Goal: Information Seeking & Learning: Find specific page/section

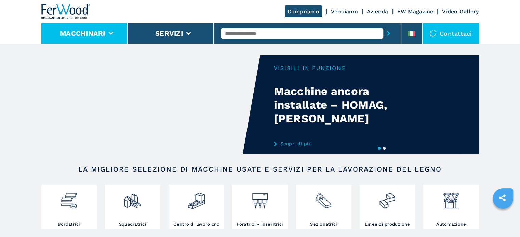
click at [74, 25] on div "Compriamo Vendiamo Azienda FW Magazine Video Gallery Macchinari Servizi Contatt…" at bounding box center [259, 22] width 437 height 44
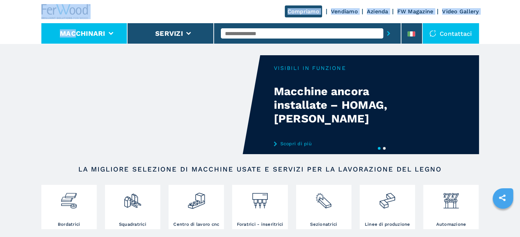
click at [111, 39] on li "Macchinari" at bounding box center [84, 33] width 86 height 20
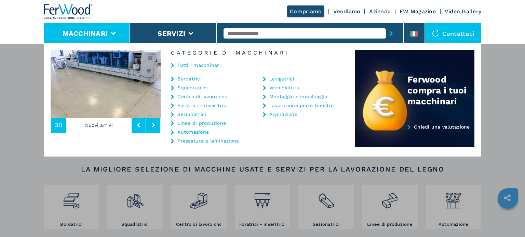
click at [213, 97] on link "Centro di lavoro cnc" at bounding box center [202, 96] width 50 height 5
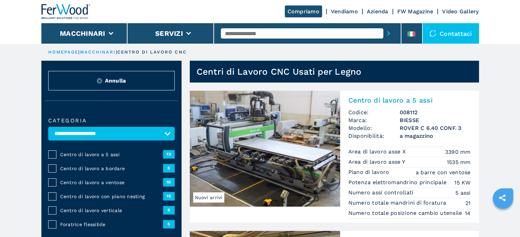
click at [68, 155] on span "Centro di lavoro a 5 assi" at bounding box center [111, 154] width 103 height 7
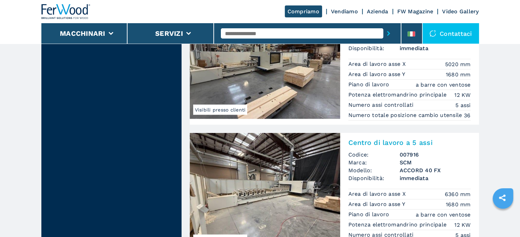
scroll to position [1674, 0]
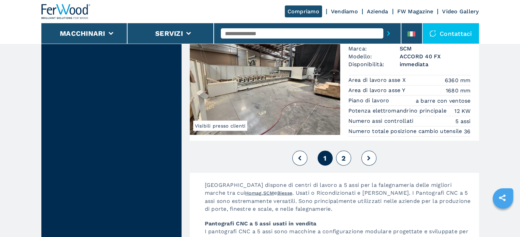
click at [342, 162] on span "2" at bounding box center [343, 158] width 4 height 8
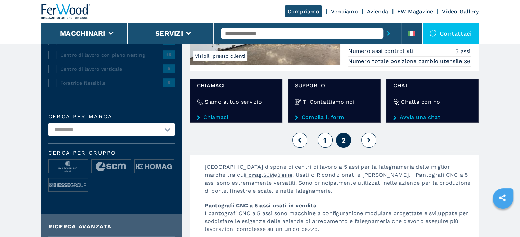
scroll to position [205, 0]
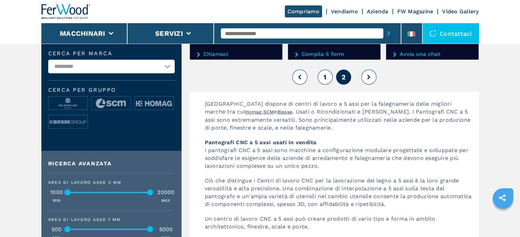
click at [321, 79] on button "1" at bounding box center [324, 77] width 15 height 15
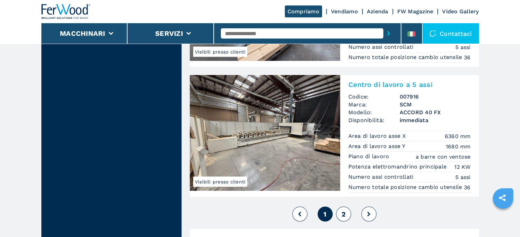
scroll to position [1640, 0]
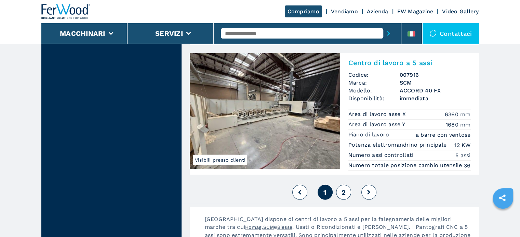
click at [342, 191] on span "2" at bounding box center [343, 193] width 4 height 8
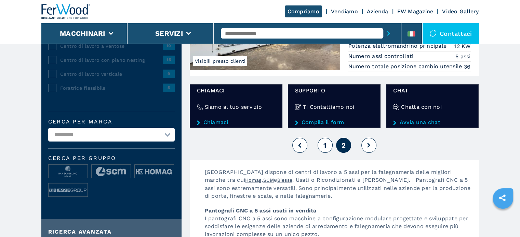
scroll to position [68, 0]
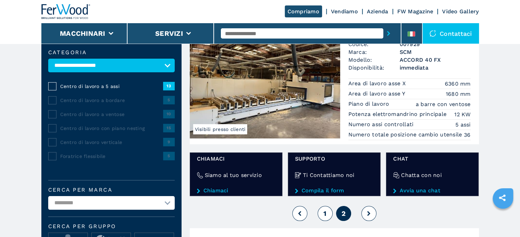
click at [323, 211] on button "1" at bounding box center [324, 213] width 15 height 15
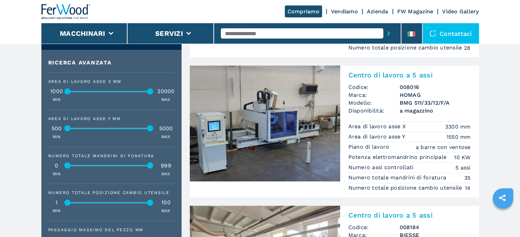
scroll to position [307, 0]
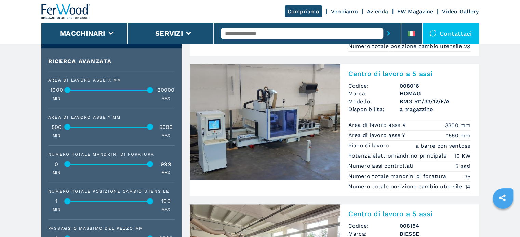
click at [248, 35] on input "text" at bounding box center [302, 33] width 162 height 10
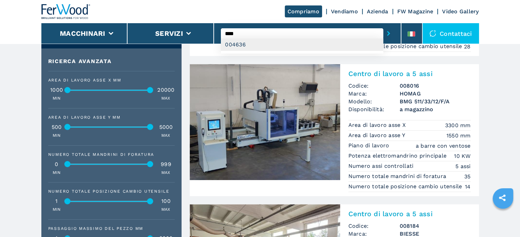
click at [243, 43] on div "004636" at bounding box center [302, 45] width 162 height 12
type input "******"
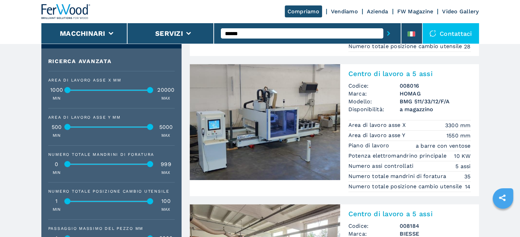
scroll to position [0, 0]
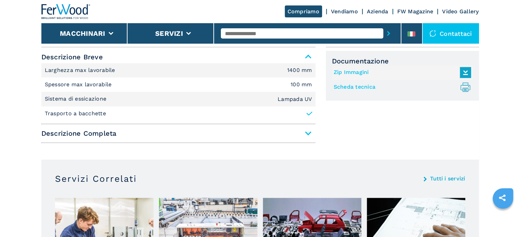
scroll to position [307, 0]
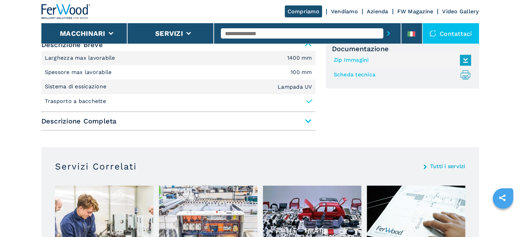
click at [307, 124] on span "Descrizione Completa" at bounding box center [178, 121] width 274 height 12
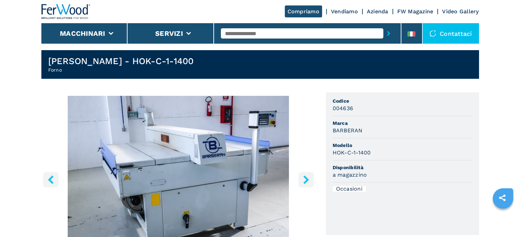
scroll to position [0, 0]
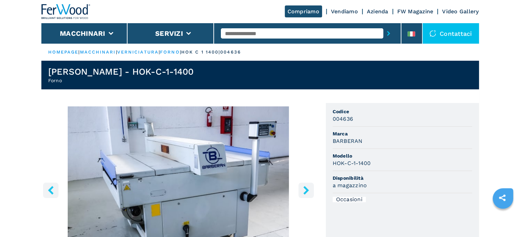
click at [246, 34] on input "text" at bounding box center [302, 33] width 162 height 10
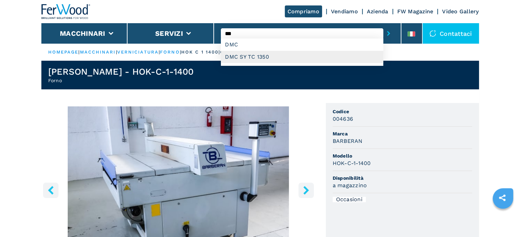
click at [264, 57] on div "DMC SY TC 1350" at bounding box center [302, 57] width 162 height 12
type input "**********"
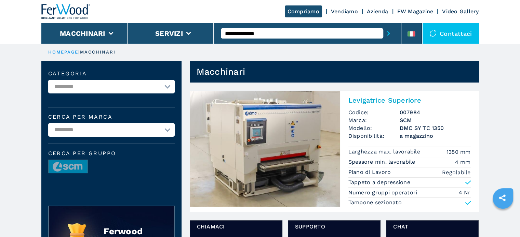
click at [400, 129] on h3 "DMC SY TC 1350" at bounding box center [434, 128] width 71 height 8
